Goal: Information Seeking & Learning: Learn about a topic

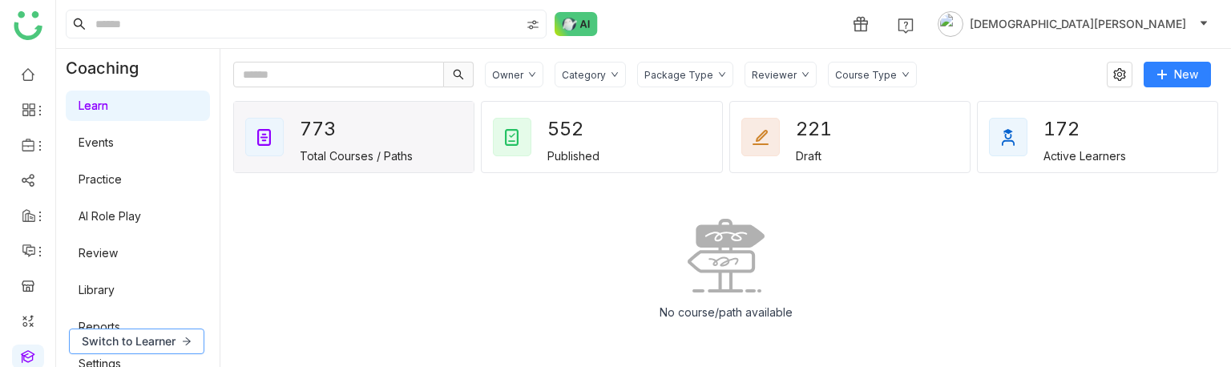
click at [161, 339] on span "Switch to Learner" at bounding box center [129, 342] width 94 height 18
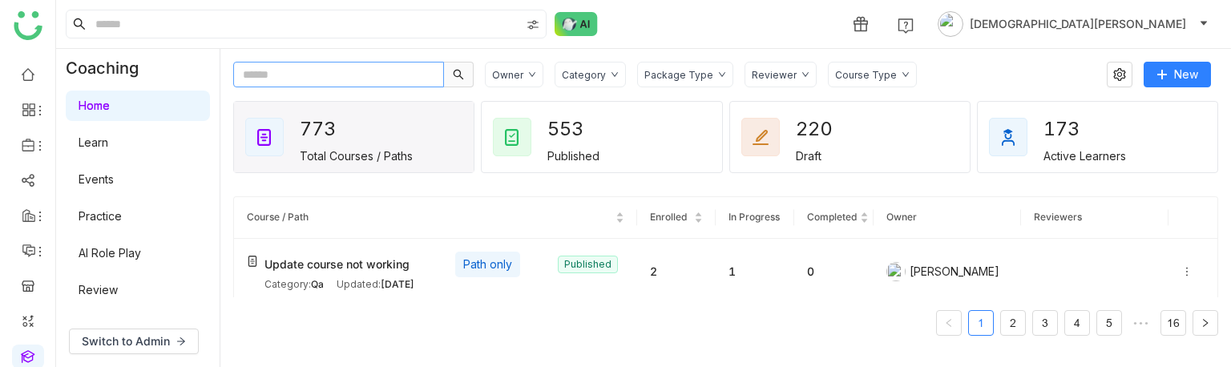
click at [314, 82] on input "text" at bounding box center [338, 75] width 211 height 26
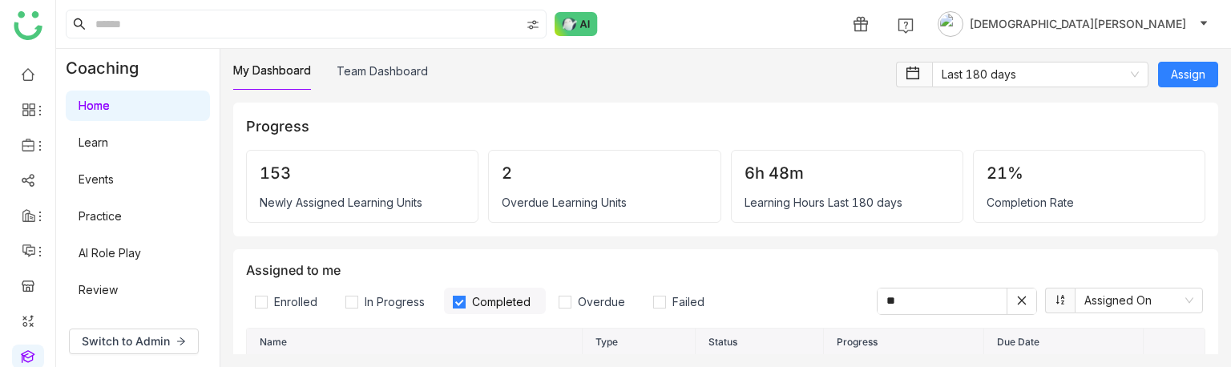
click at [108, 143] on link "Learn" at bounding box center [94, 142] width 30 height 14
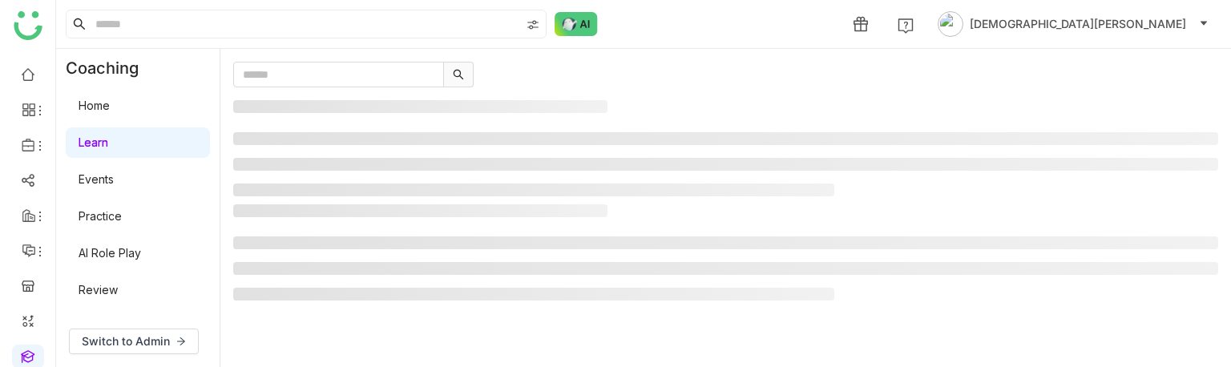
click at [108, 143] on link "Learn" at bounding box center [94, 142] width 30 height 14
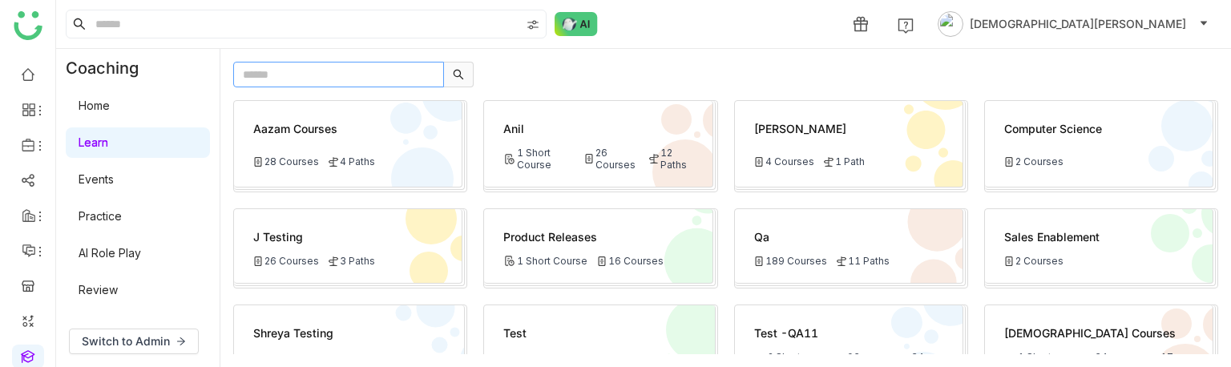
click at [283, 83] on input "text" at bounding box center [338, 75] width 211 height 26
type input "**********"
click at [319, 79] on input "text" at bounding box center [338, 75] width 211 height 26
type input "******"
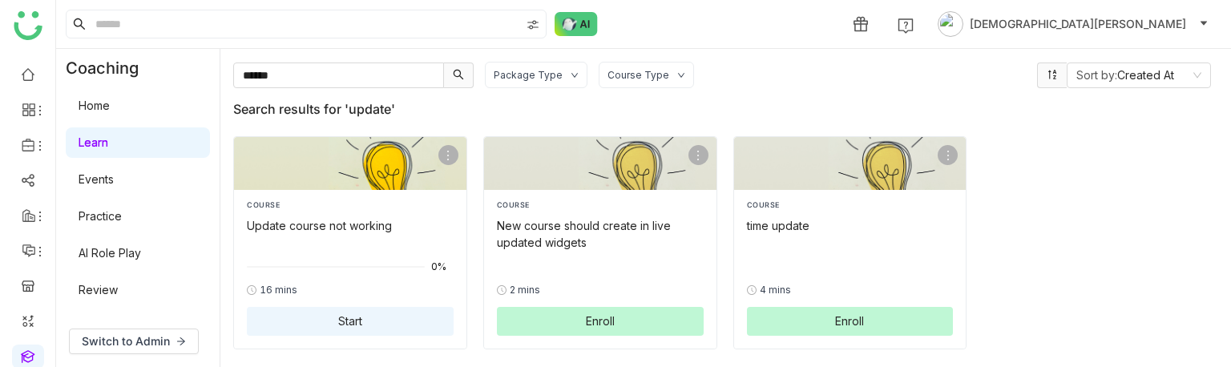
click at [352, 319] on span "Start" at bounding box center [350, 321] width 24 height 17
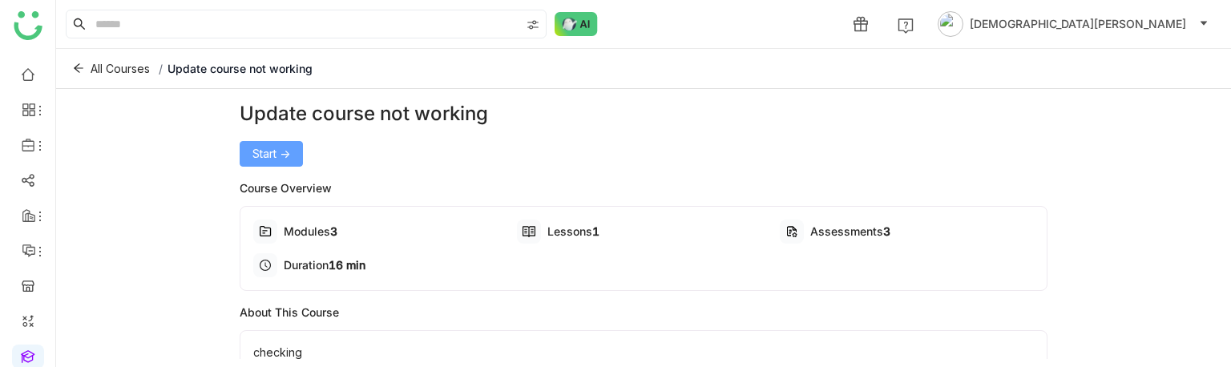
click at [269, 154] on span "Start ->" at bounding box center [271, 154] width 38 height 18
click at [278, 152] on span "Start ->" at bounding box center [271, 154] width 38 height 18
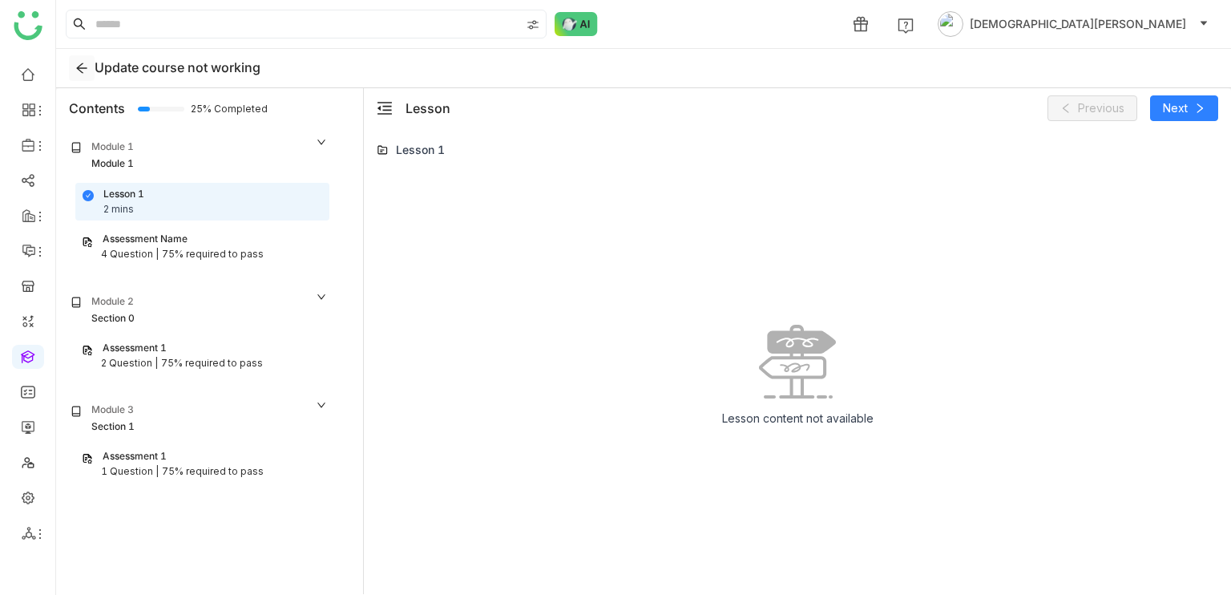
click at [75, 71] on icon at bounding box center [81, 68] width 13 height 13
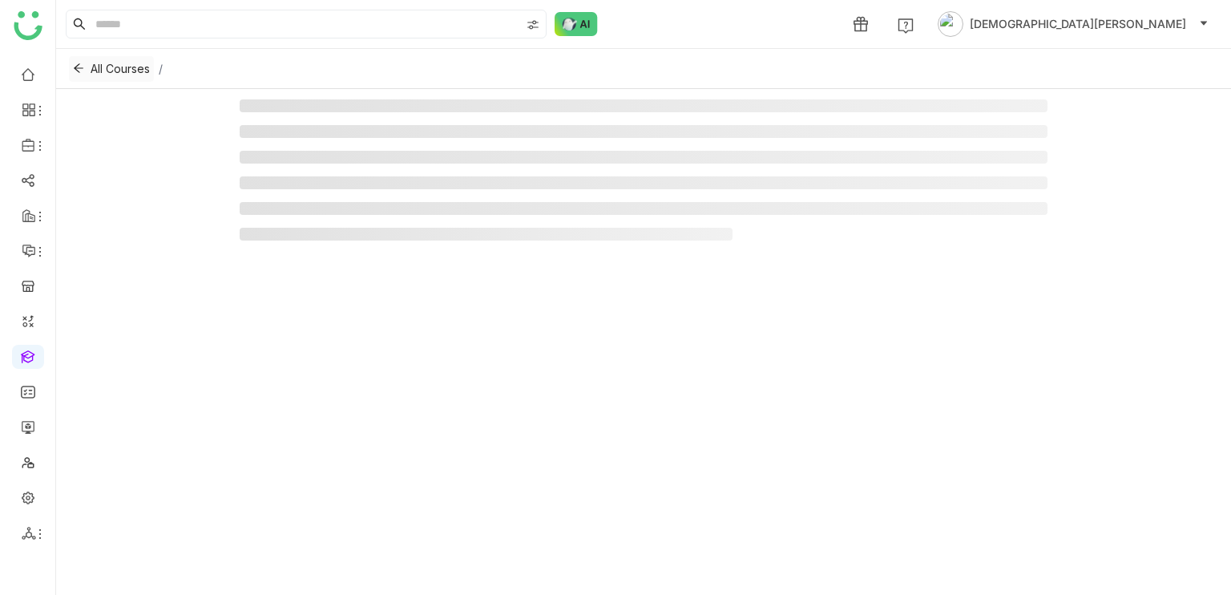
click at [75, 71] on icon at bounding box center [78, 68] width 11 height 11
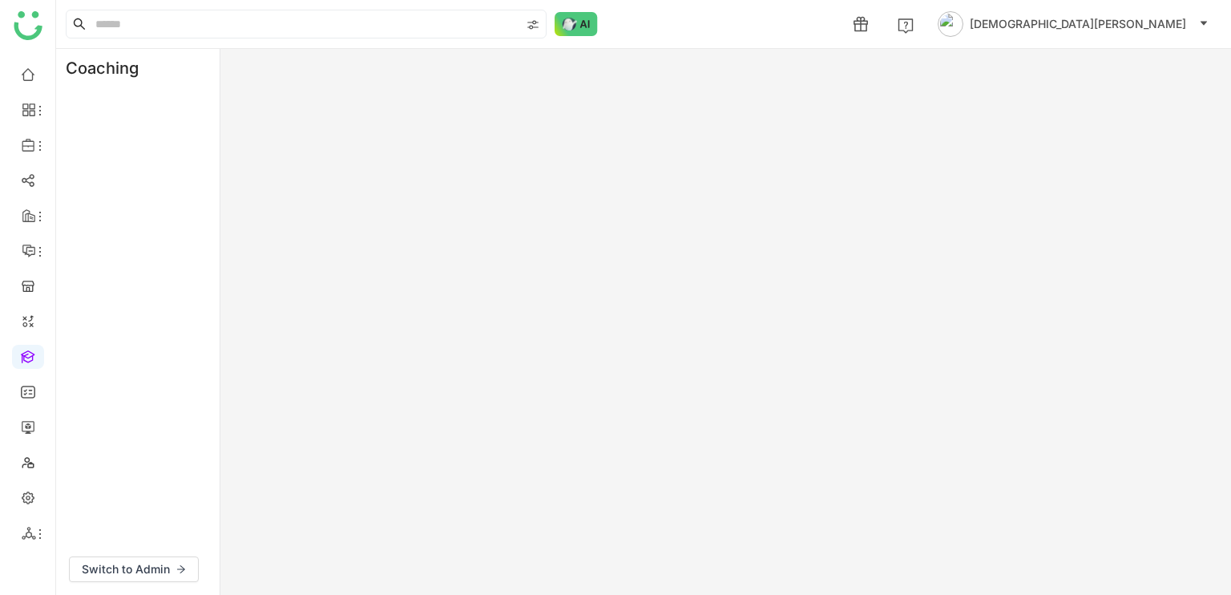
click at [75, 71] on div "Coaching" at bounding box center [109, 68] width 107 height 38
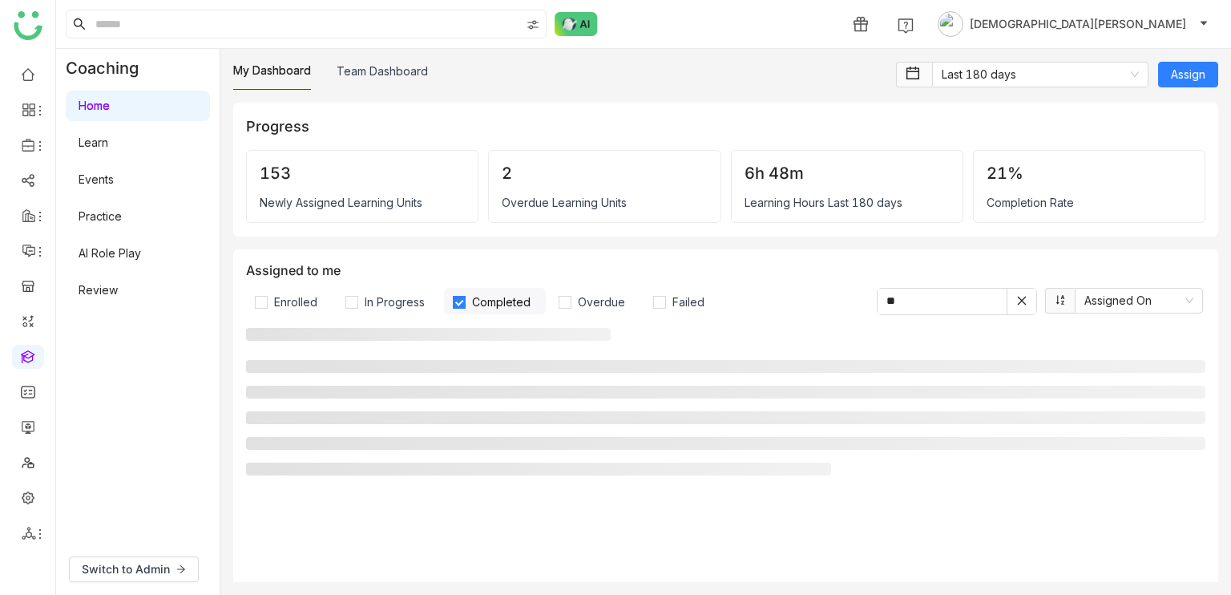
click at [108, 141] on link "Learn" at bounding box center [94, 142] width 30 height 14
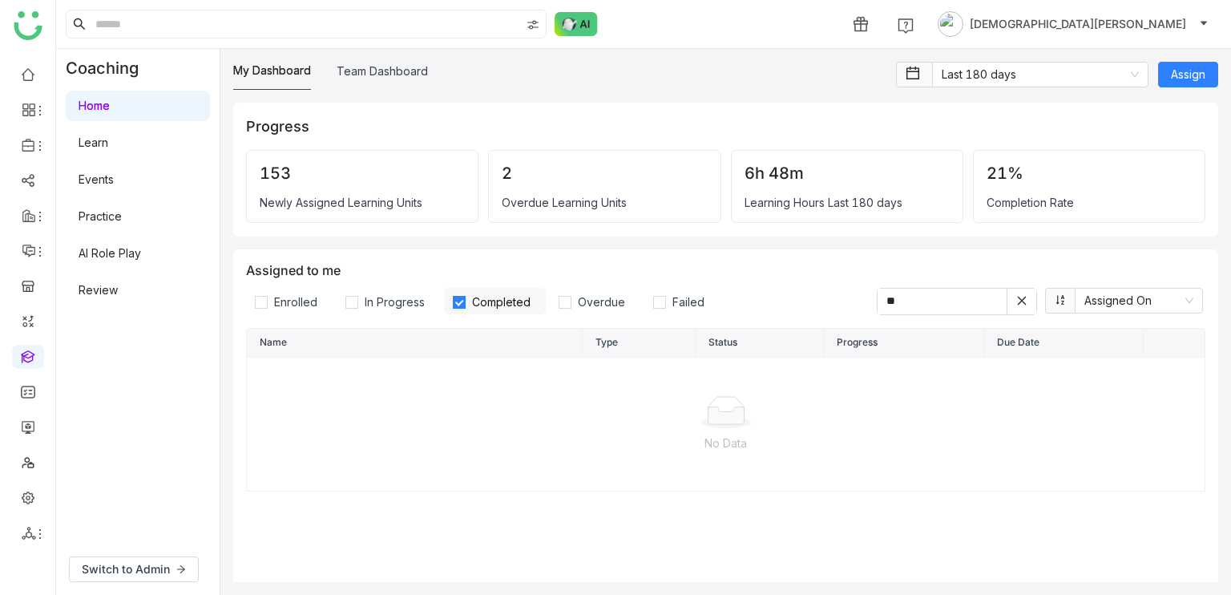
click at [108, 141] on link "Learn" at bounding box center [94, 142] width 30 height 14
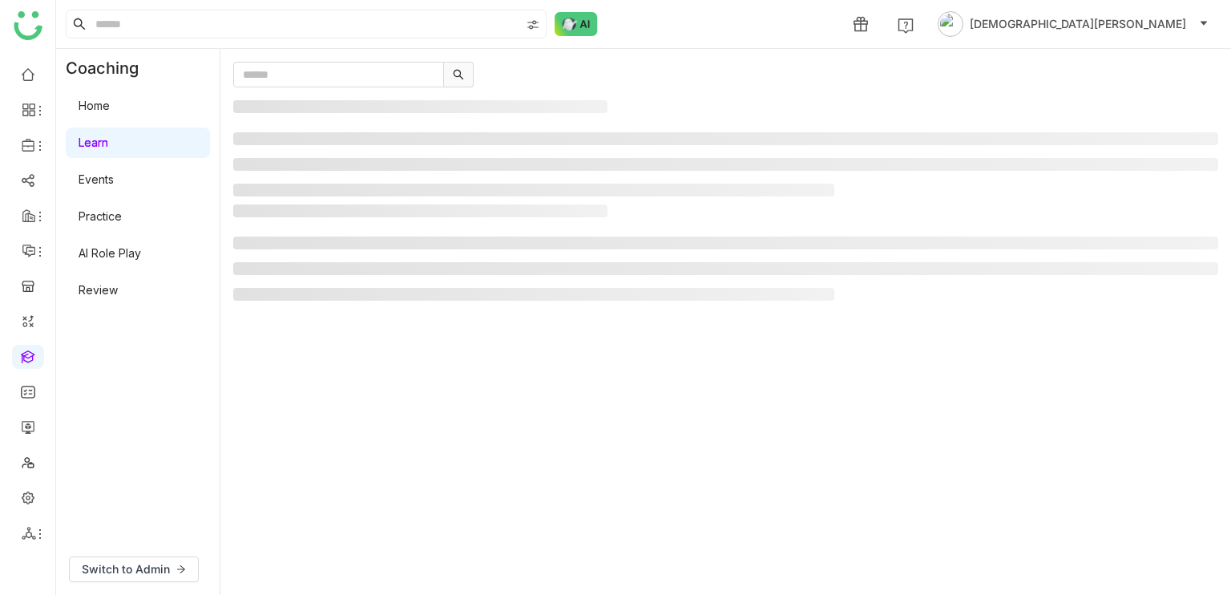
click at [108, 141] on link "Learn" at bounding box center [94, 142] width 30 height 14
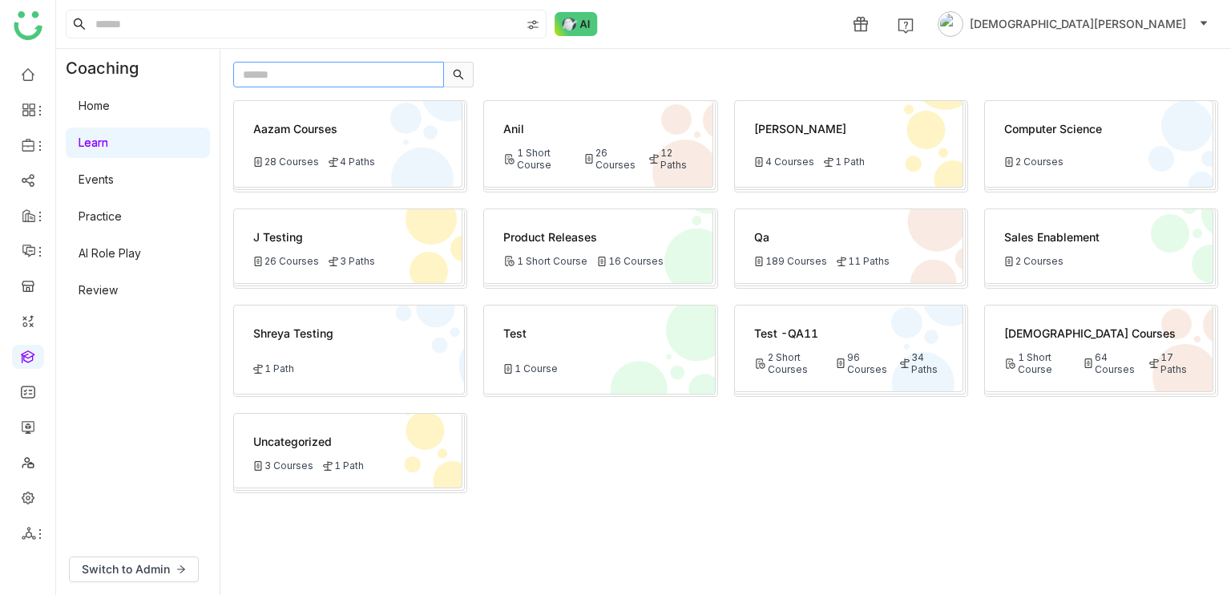
click at [277, 71] on input "text" at bounding box center [338, 75] width 211 height 26
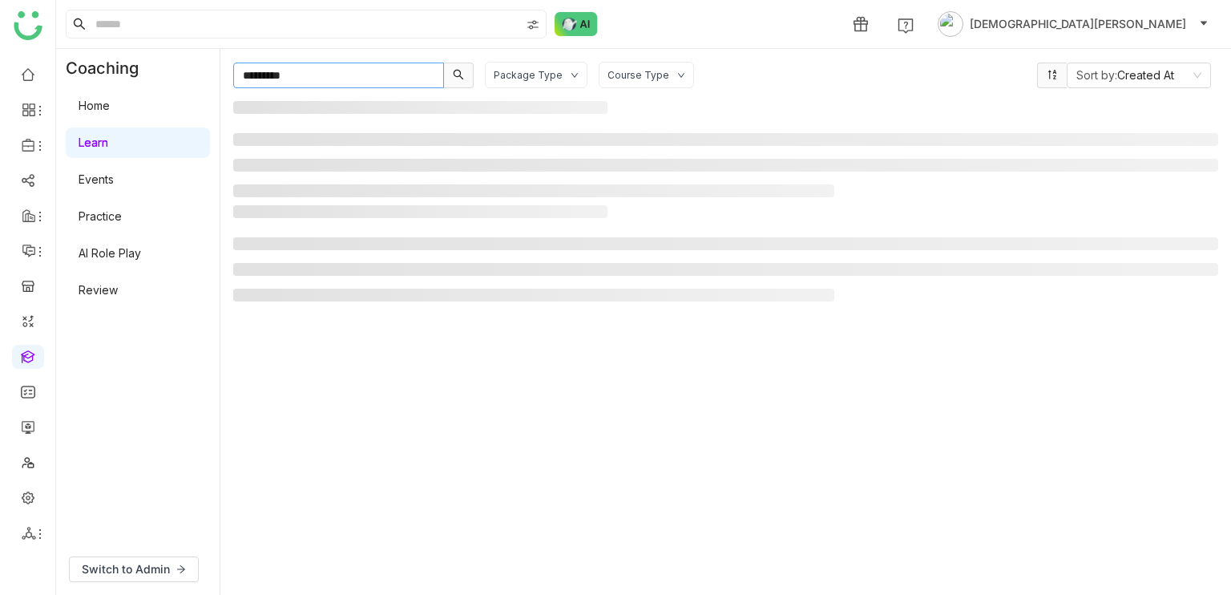
type input "**********"
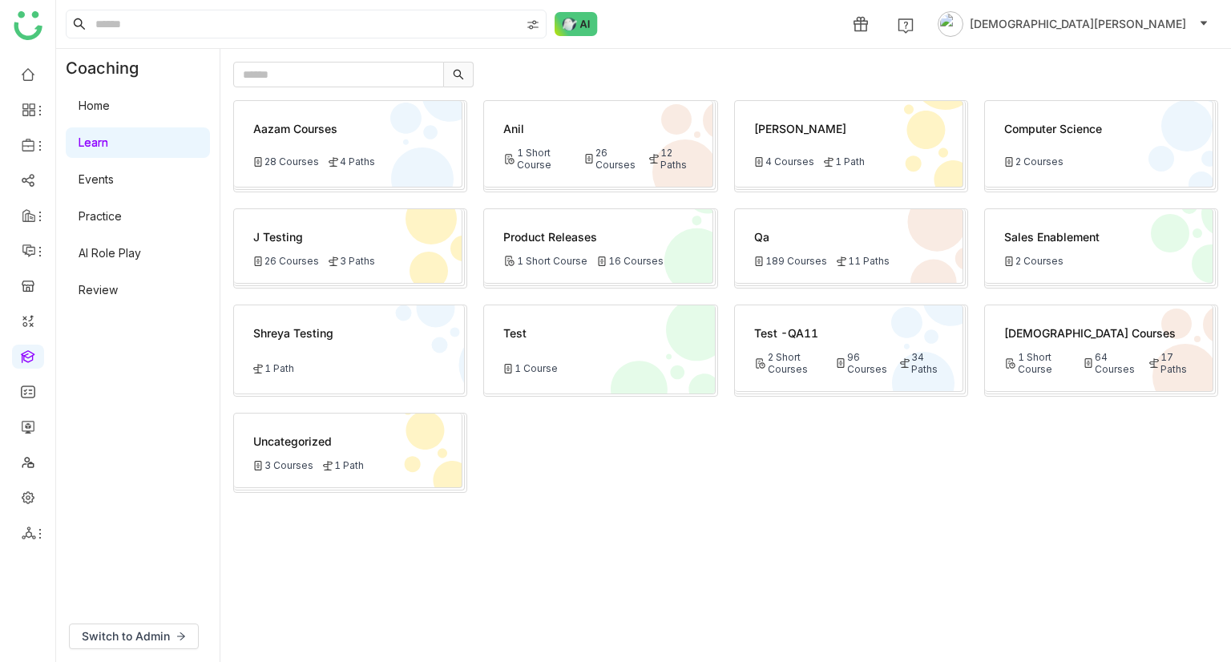
click at [91, 99] on link "Home" at bounding box center [94, 106] width 31 height 14
